Goal: Browse casually: Explore the website without a specific task or goal

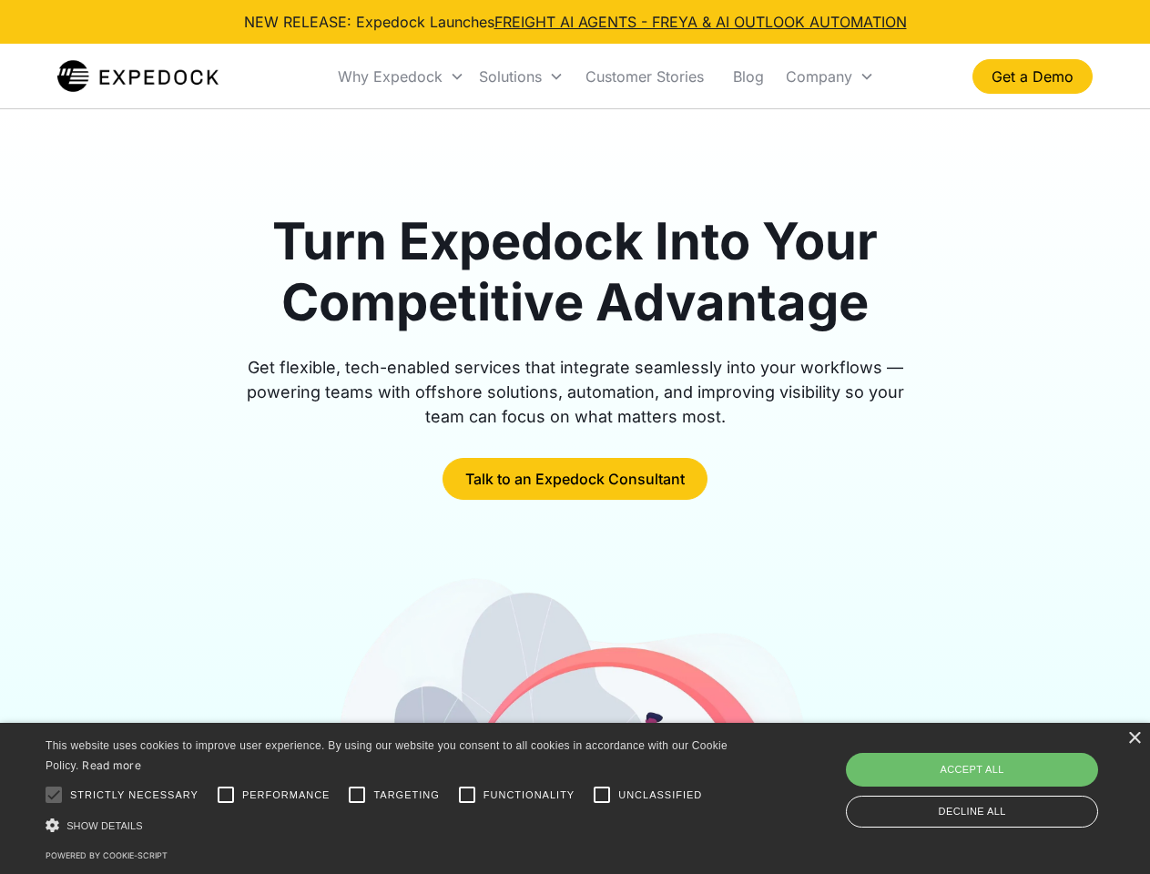
click at [402, 76] on div "Why Expedock" at bounding box center [390, 76] width 105 height 18
click at [521, 76] on div "Solutions" at bounding box center [510, 76] width 63 height 18
click at [829, 76] on div "Company" at bounding box center [819, 76] width 66 height 18
click at [54, 795] on div at bounding box center [54, 795] width 36 height 36
click at [226, 795] on input "Performance" at bounding box center [226, 795] width 36 height 36
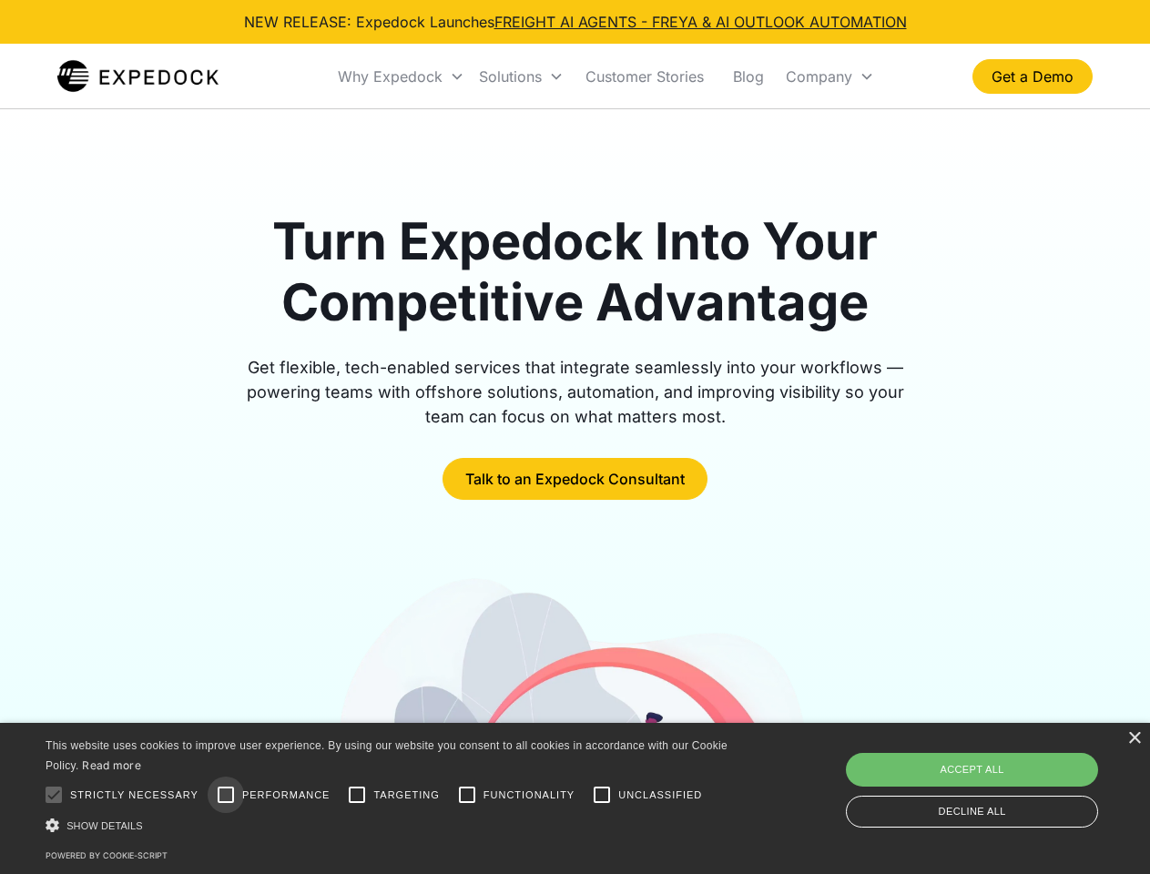
checkbox input "true"
click at [357, 795] on input "Targeting" at bounding box center [357, 795] width 36 height 36
checkbox input "true"
click at [467, 795] on input "Functionality" at bounding box center [467, 795] width 36 height 36
checkbox input "true"
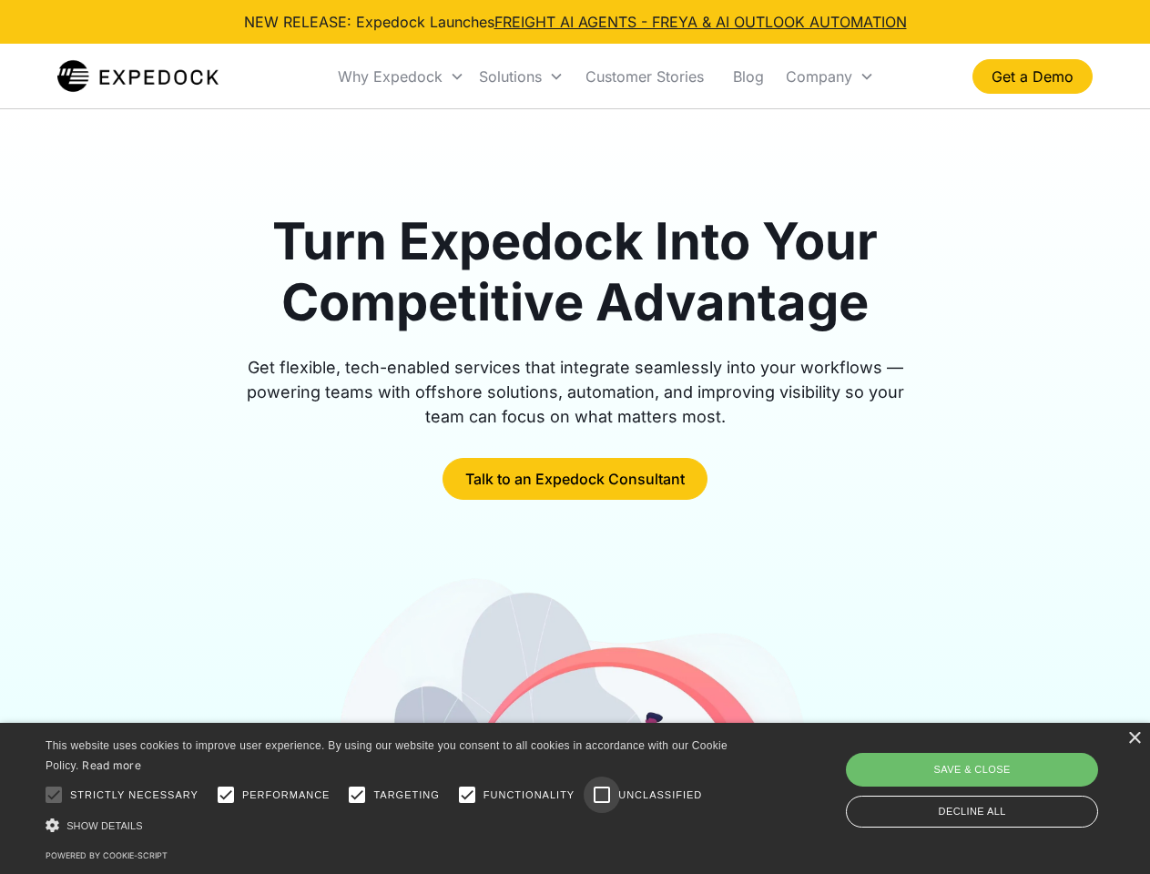
click at [602, 795] on input "Unclassified" at bounding box center [602, 795] width 36 height 36
checkbox input "true"
click at [390, 825] on div "Show details Hide details" at bounding box center [390, 825] width 688 height 19
